Goal: Information Seeking & Learning: Find specific fact

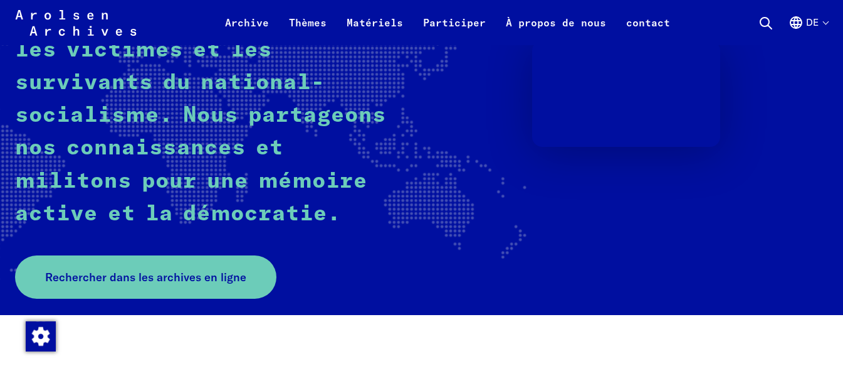
scroll to position [251, 0]
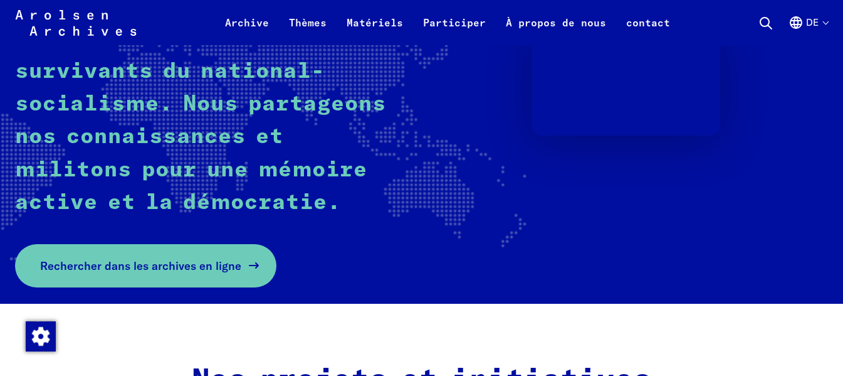
click at [194, 262] on font "Rechercher dans les archives en ligne" at bounding box center [140, 265] width 201 height 14
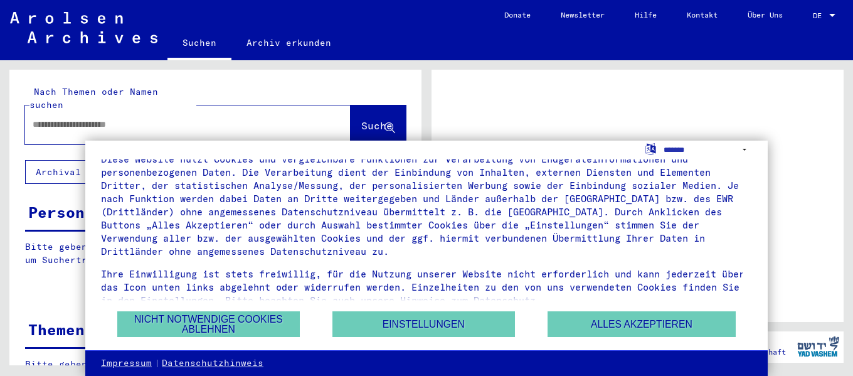
scroll to position [44, 0]
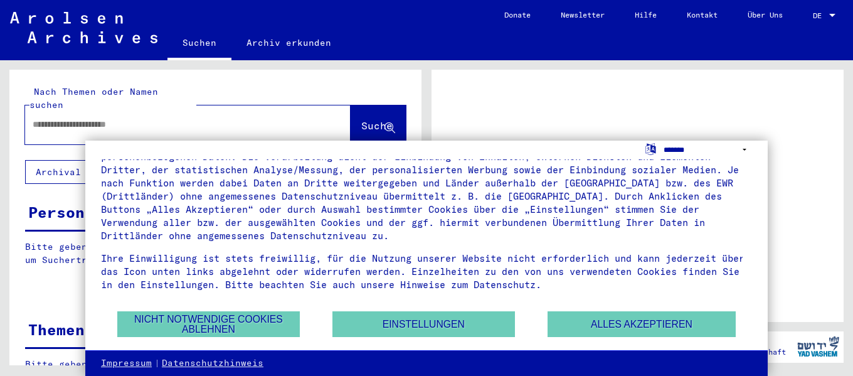
click at [748, 148] on select "**********" at bounding box center [707, 149] width 88 height 18
select select "*****"
click at [663, 140] on select "**********" at bounding box center [707, 149] width 88 height 18
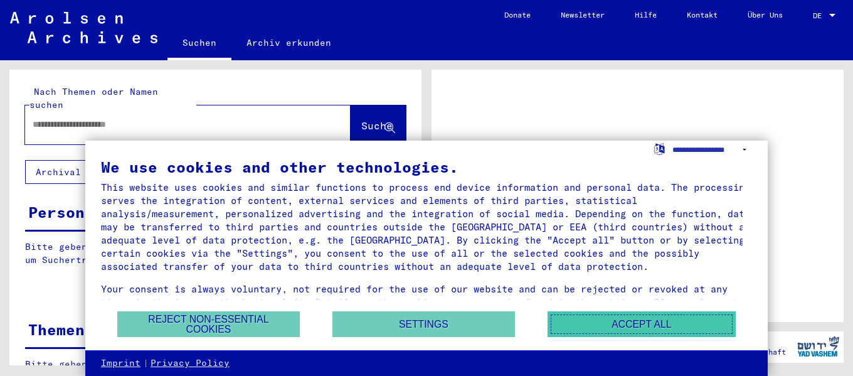
click at [602, 323] on button "Accept all" at bounding box center [641, 324] width 188 height 26
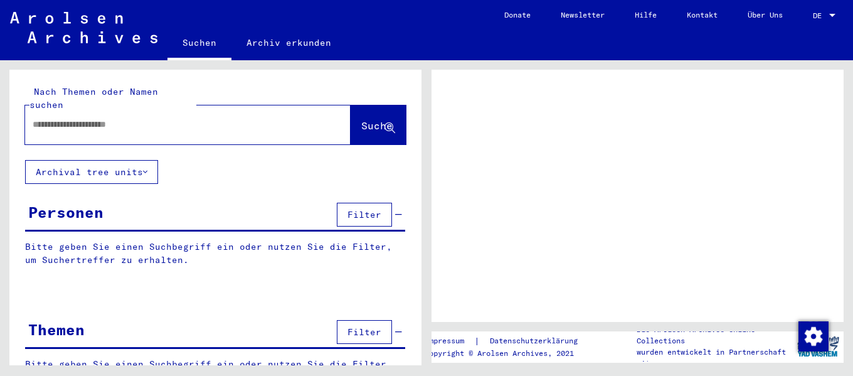
click at [126, 118] on input "text" at bounding box center [177, 124] width 288 height 13
click at [801, 98] on div at bounding box center [637, 196] width 412 height 252
click at [824, 14] on span "DE" at bounding box center [820, 15] width 14 height 9
click at [834, 13] on div at bounding box center [831, 15] width 11 height 9
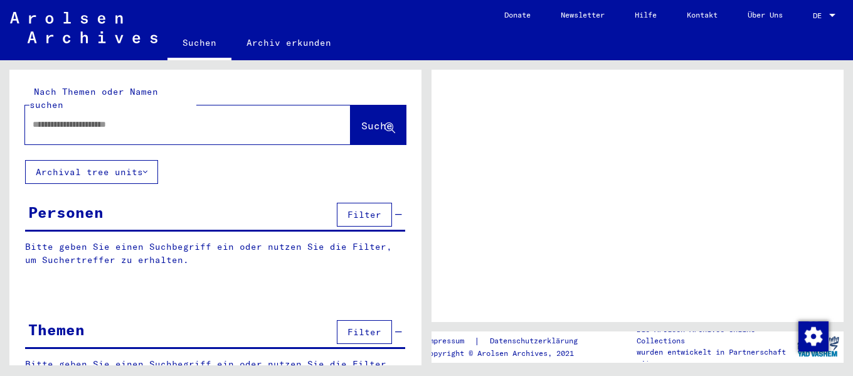
click at [826, 16] on div at bounding box center [831, 15] width 11 height 9
click at [810, 16] on link "DE DE" at bounding box center [825, 15] width 55 height 30
click at [127, 118] on input "text" at bounding box center [177, 124] width 288 height 13
type input "***"
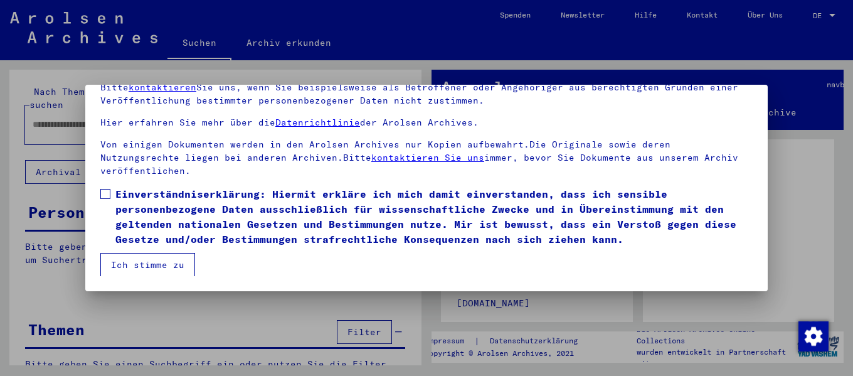
scroll to position [70, 0]
click at [105, 262] on button "Ich stimme zu" at bounding box center [147, 264] width 95 height 24
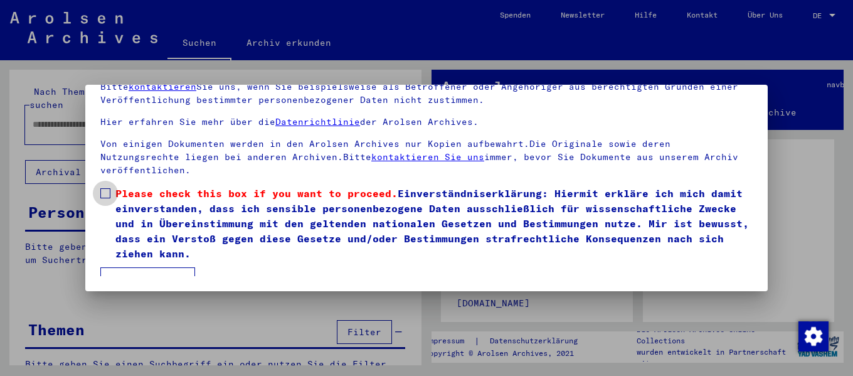
click at [111, 187] on label "Please check this box if you want to proceed. Einverständniserklärung: Hiermit …" at bounding box center [426, 223] width 652 height 75
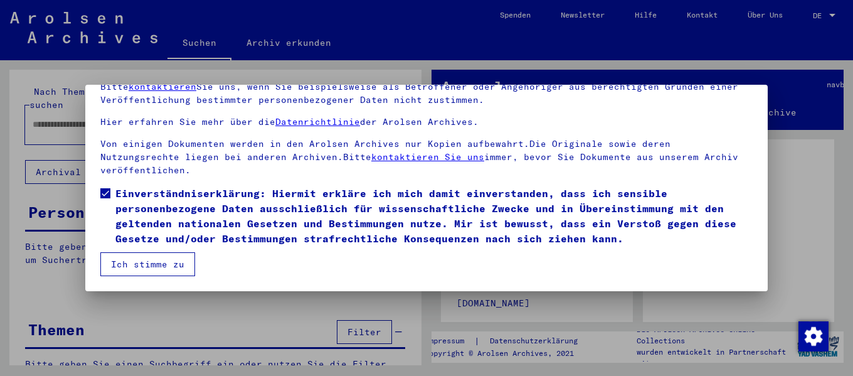
click at [136, 262] on button "Ich stimme zu" at bounding box center [147, 264] width 95 height 24
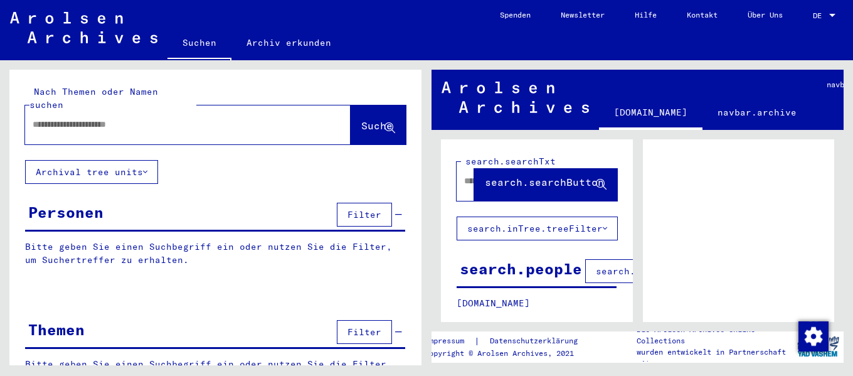
click at [76, 118] on input "text" at bounding box center [177, 124] width 288 height 13
click at [361, 119] on span "Suche" at bounding box center [376, 125] width 31 height 13
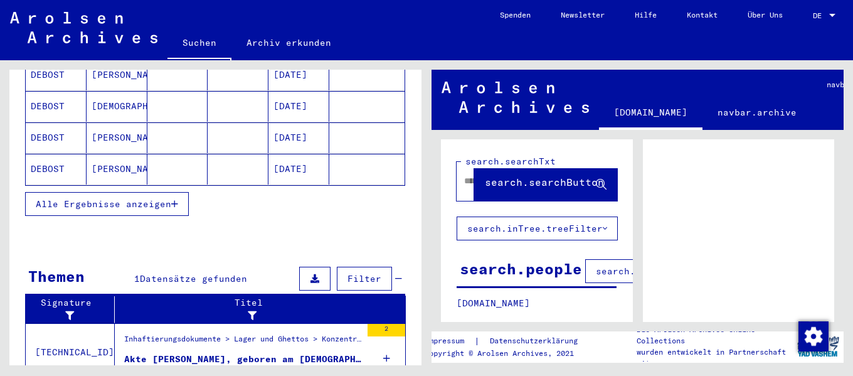
scroll to position [251, 0]
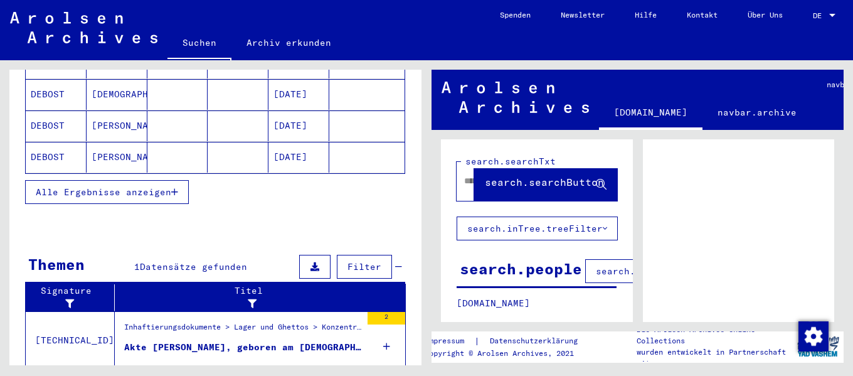
click at [136, 186] on span "Alle Ergebnisse anzeigen" at bounding box center [103, 191] width 135 height 11
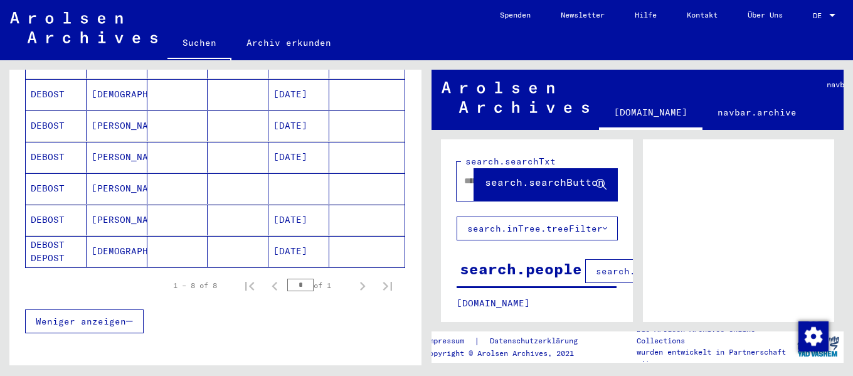
click at [129, 317] on icon "button" at bounding box center [129, 321] width 7 height 9
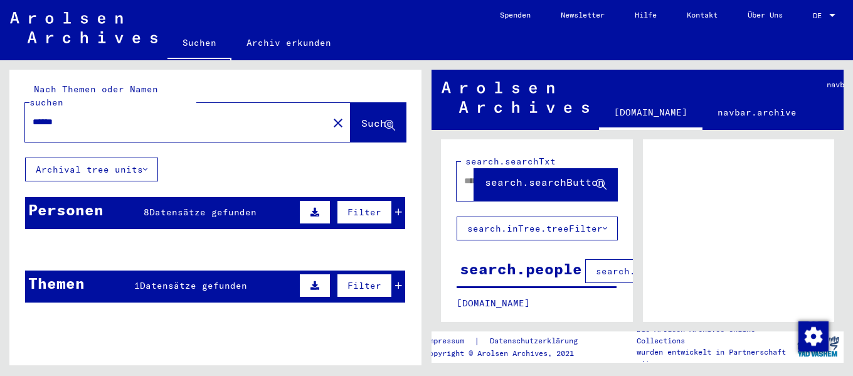
scroll to position [0, 0]
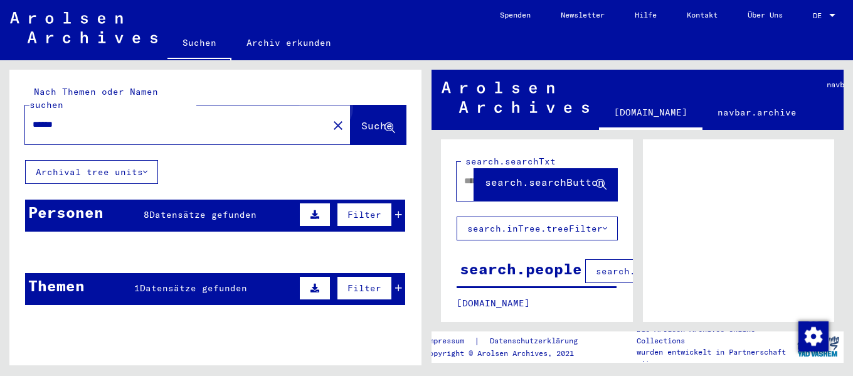
click at [361, 119] on span "Suche" at bounding box center [376, 125] width 31 height 13
click at [146, 167] on icon at bounding box center [145, 171] width 4 height 9
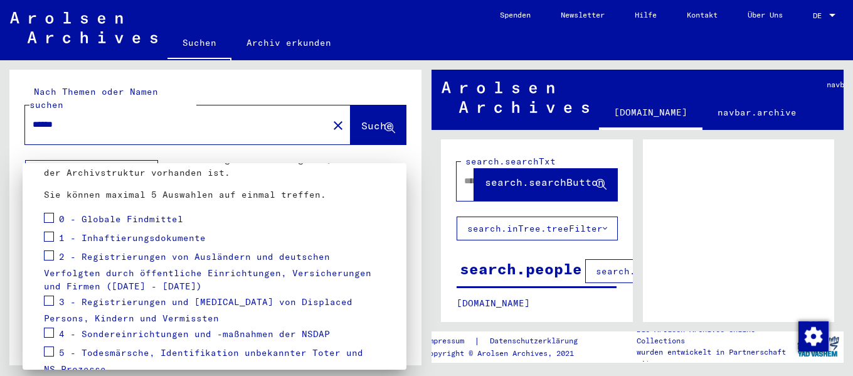
scroll to position [125, 0]
click at [399, 145] on div at bounding box center [426, 188] width 853 height 376
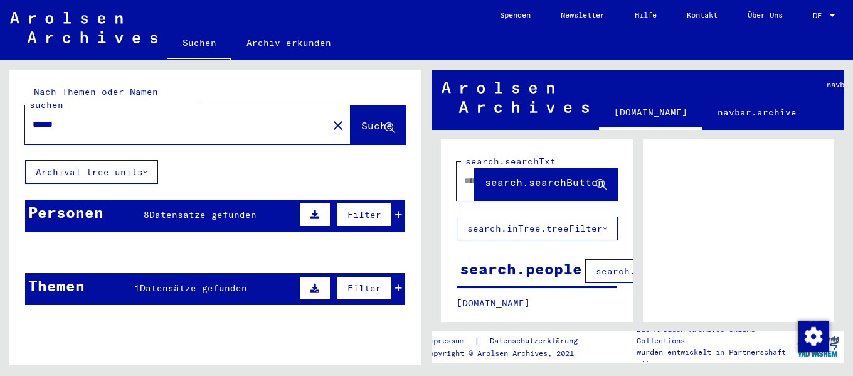
click at [103, 118] on input "******" at bounding box center [177, 124] width 288 height 13
click at [92, 118] on input "**********" at bounding box center [177, 124] width 288 height 13
click at [88, 118] on input "**********" at bounding box center [177, 124] width 288 height 13
click at [93, 118] on input "**********" at bounding box center [177, 124] width 288 height 13
type input "**********"
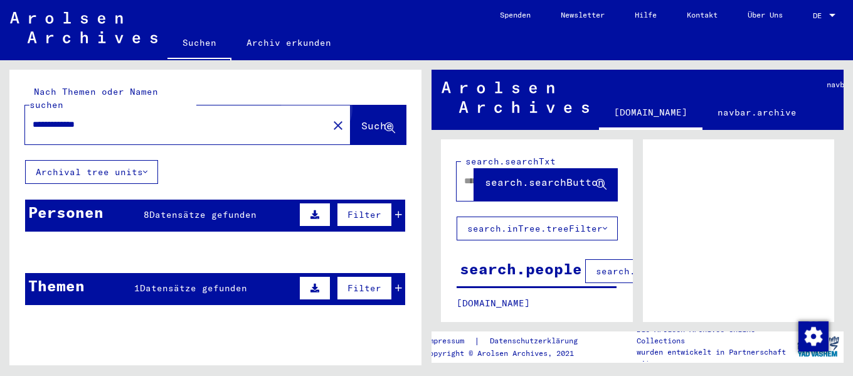
click at [361, 119] on span "Suche" at bounding box center [376, 125] width 31 height 13
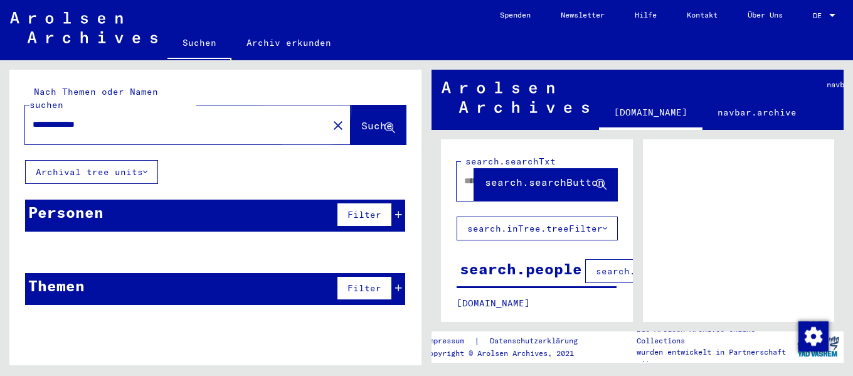
click at [361, 119] on span "Suche" at bounding box center [376, 125] width 31 height 13
click at [78, 160] on button "Archival tree units" at bounding box center [91, 172] width 133 height 24
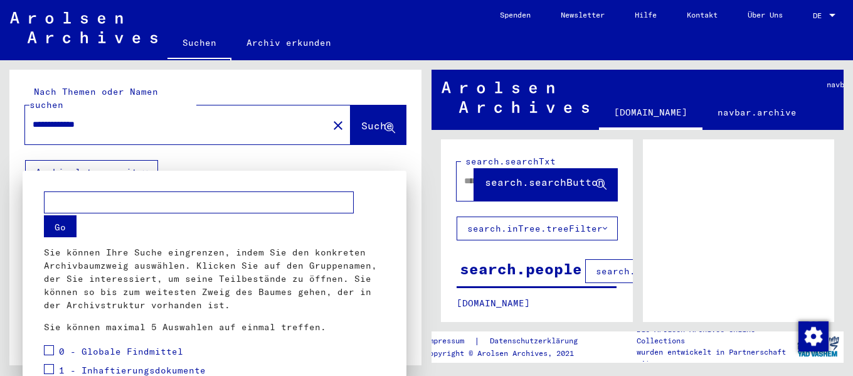
click at [78, 158] on div at bounding box center [426, 188] width 853 height 376
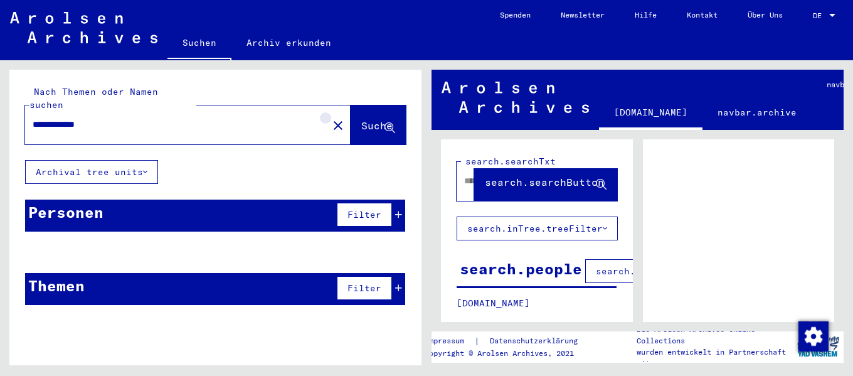
click at [330, 118] on mat-icon "close" at bounding box center [337, 125] width 15 height 15
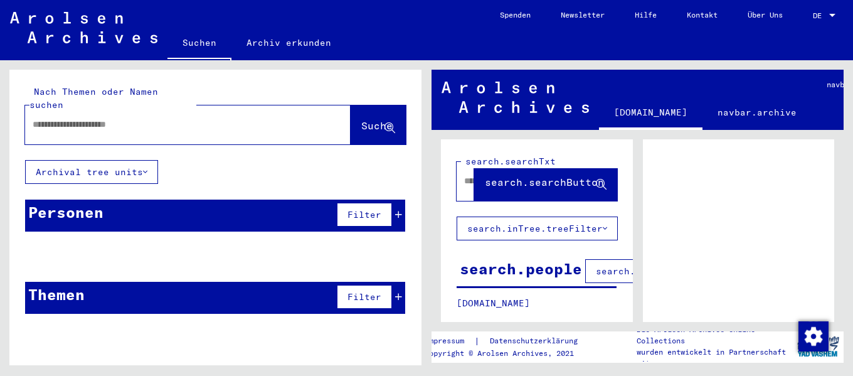
click at [101, 118] on input "text" at bounding box center [177, 124] width 288 height 13
type input "**********"
click at [361, 119] on span "Suche" at bounding box center [376, 125] width 31 height 13
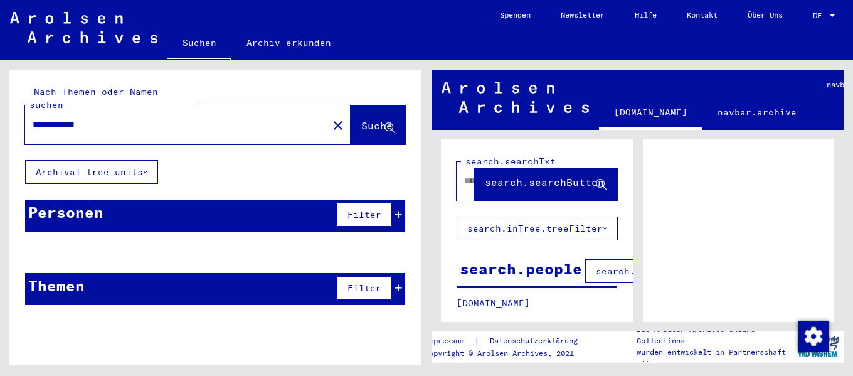
click at [137, 160] on button "Archival tree units" at bounding box center [91, 172] width 133 height 24
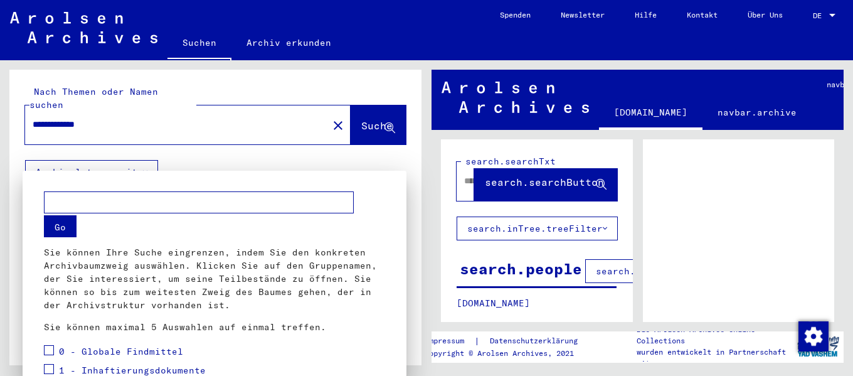
click at [137, 158] on div at bounding box center [426, 188] width 853 height 376
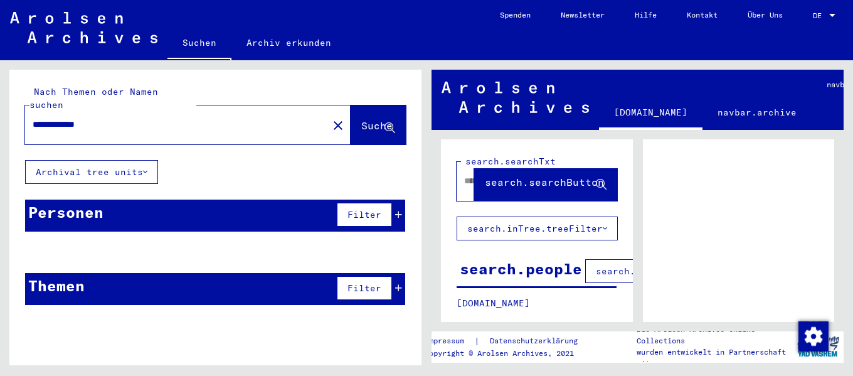
click at [337, 199] on div "Filter" at bounding box center [368, 214] width 68 height 30
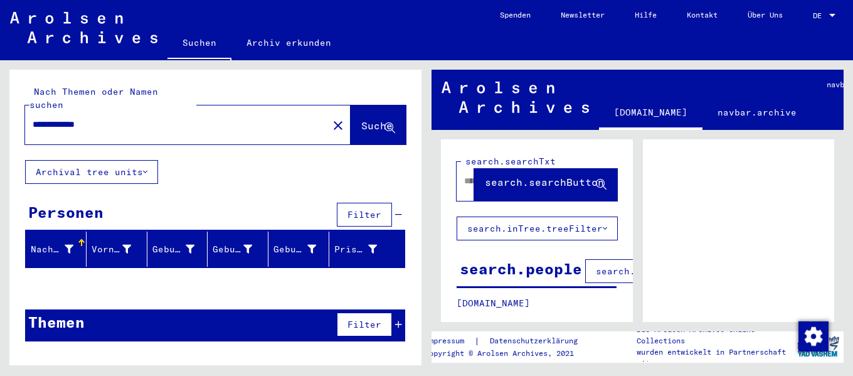
click at [337, 199] on div "Filter" at bounding box center [368, 214] width 68 height 30
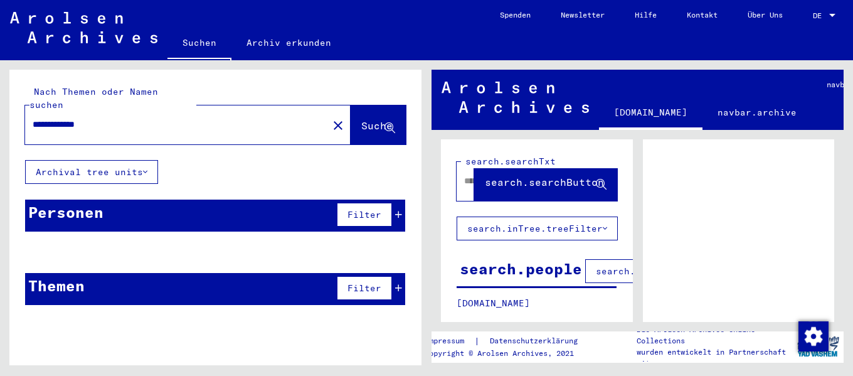
click at [813, 12] on link "DE DE" at bounding box center [825, 15] width 55 height 30
click at [818, 13] on span "DE" at bounding box center [820, 15] width 14 height 9
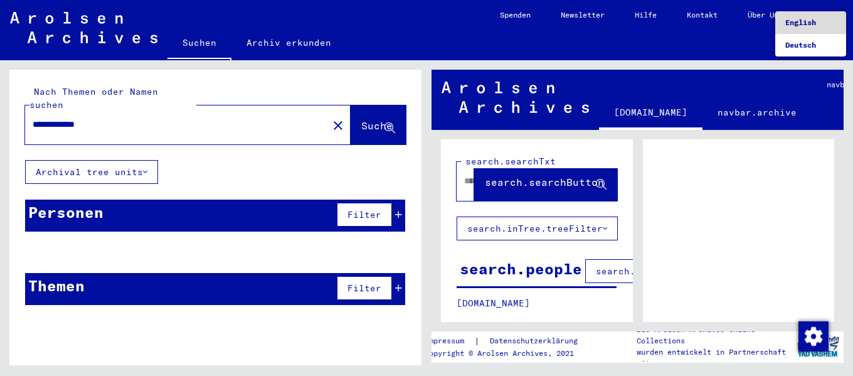
click at [813, 23] on span "English" at bounding box center [800, 22] width 31 height 9
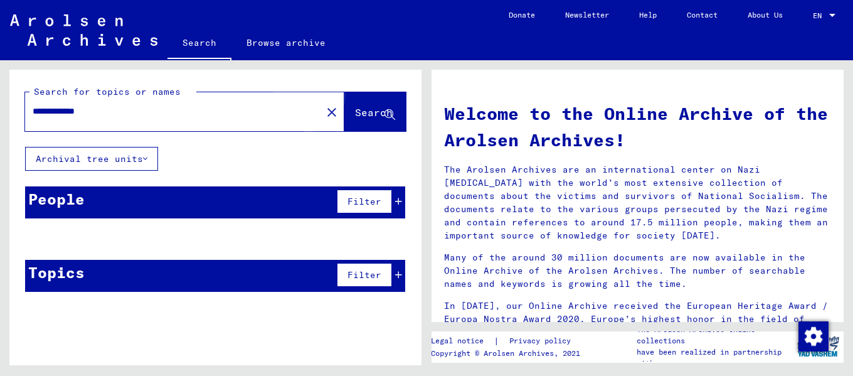
click at [360, 110] on span "Search" at bounding box center [374, 112] width 38 height 13
click at [369, 112] on span "Search" at bounding box center [374, 112] width 38 height 13
